Goal: Task Accomplishment & Management: Manage account settings

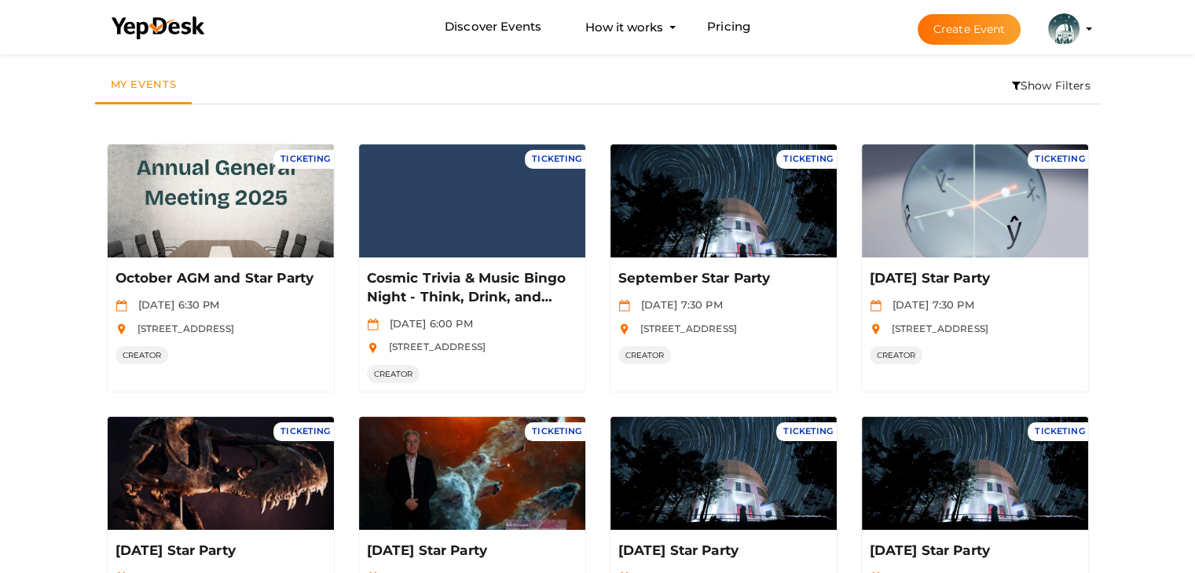
scroll to position [50, 0]
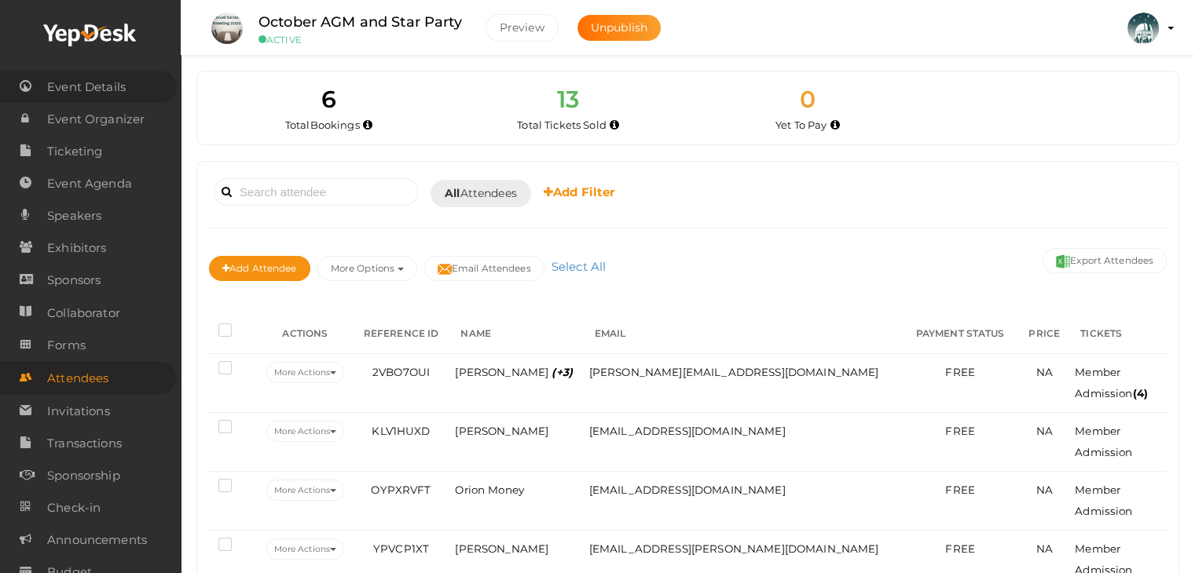
click at [105, 86] on span "Event Details" at bounding box center [86, 86] width 79 height 31
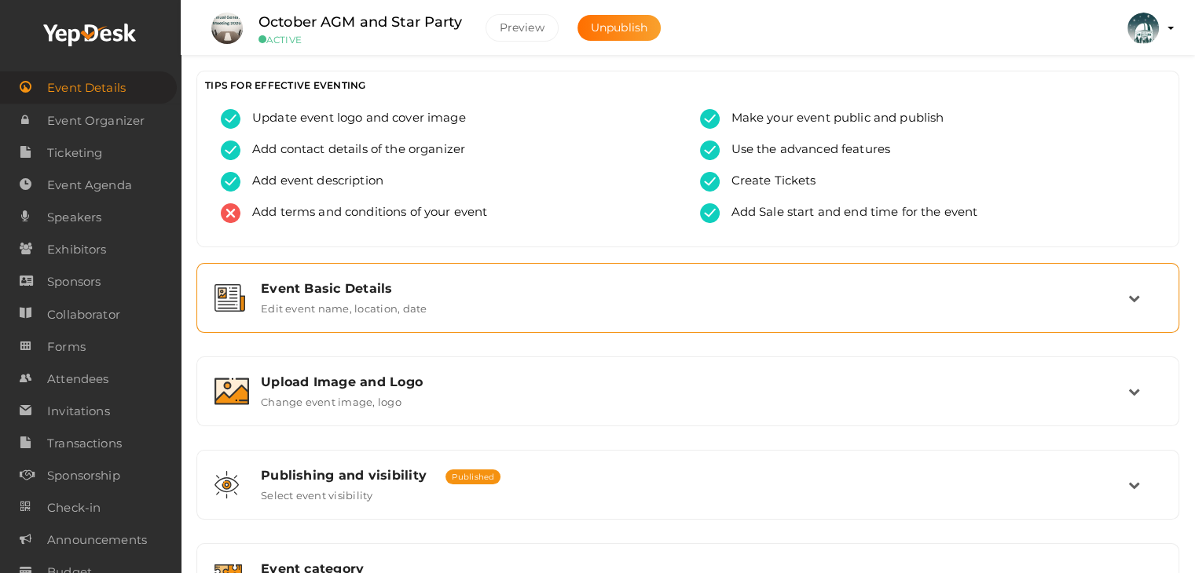
click at [330, 299] on label "Edit event name, location, date" at bounding box center [344, 305] width 166 height 19
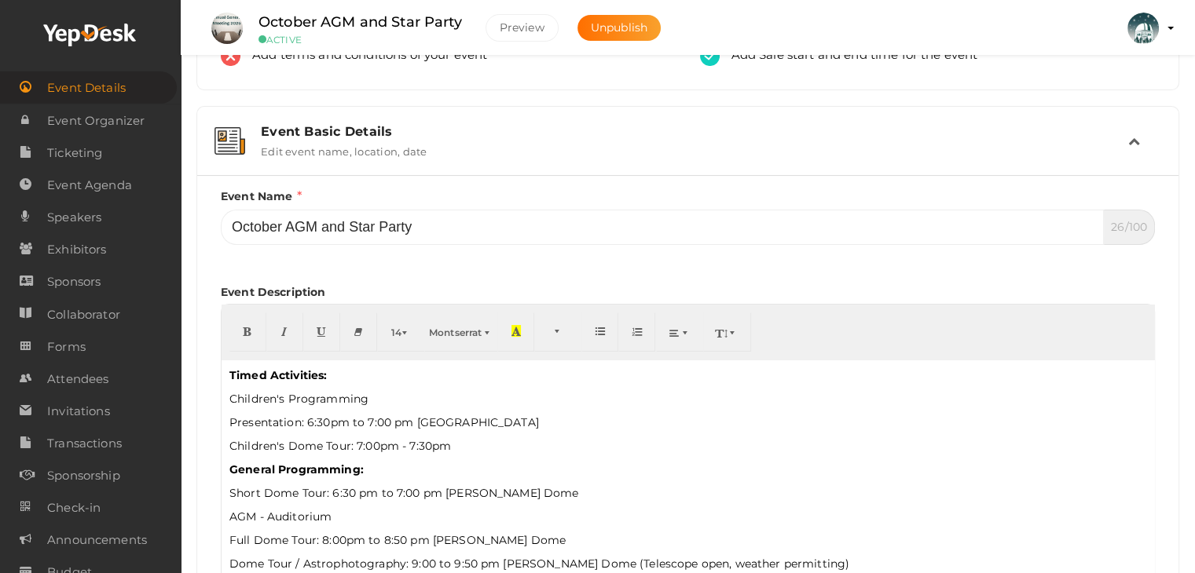
click at [242, 371] on b "Timed Activities:" at bounding box center [277, 375] width 97 height 14
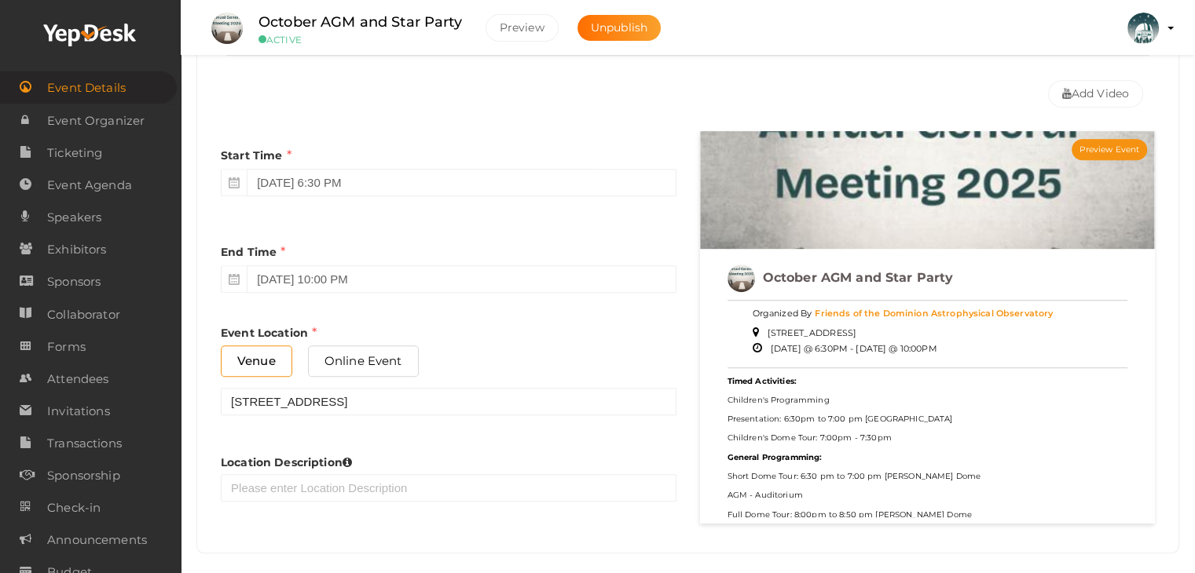
scroll to position [468, 0]
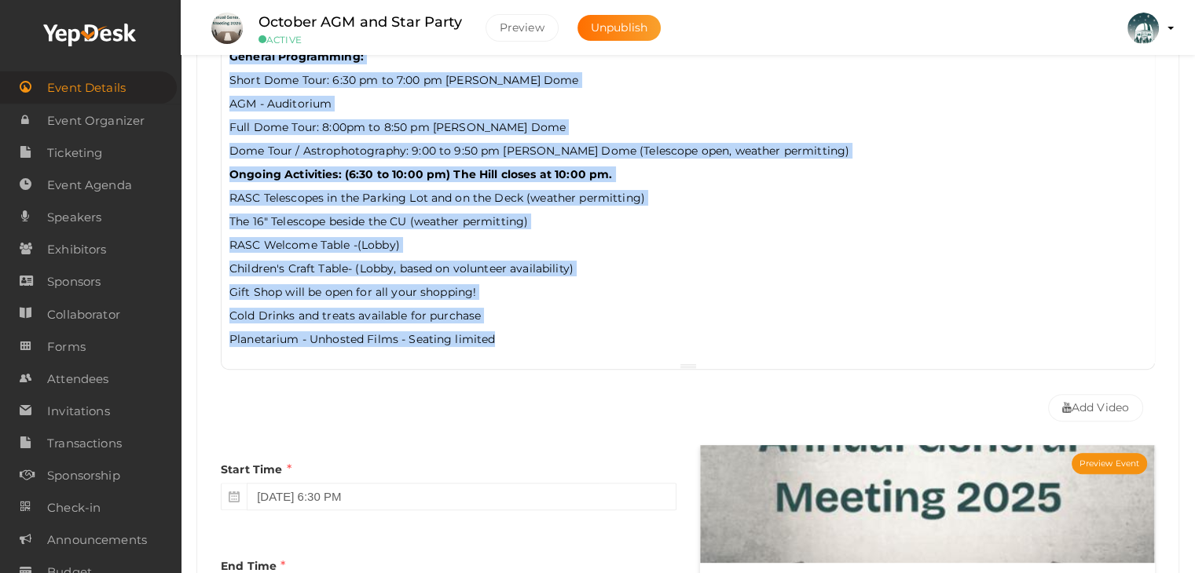
drag, startPoint x: 226, startPoint y: 373, endPoint x: 526, endPoint y: 362, distance: 299.5
click at [526, 362] on div "14 8 9 10 11 12 14 18 24 36 Montserrat Arial Arial Black Comic Sans MS Courier …" at bounding box center [688, 181] width 934 height 377
copy div "Timed Activities: Children's Programming Presentation: 6:30pm to 7:00 pm Black …"
